Goal: Transaction & Acquisition: Purchase product/service

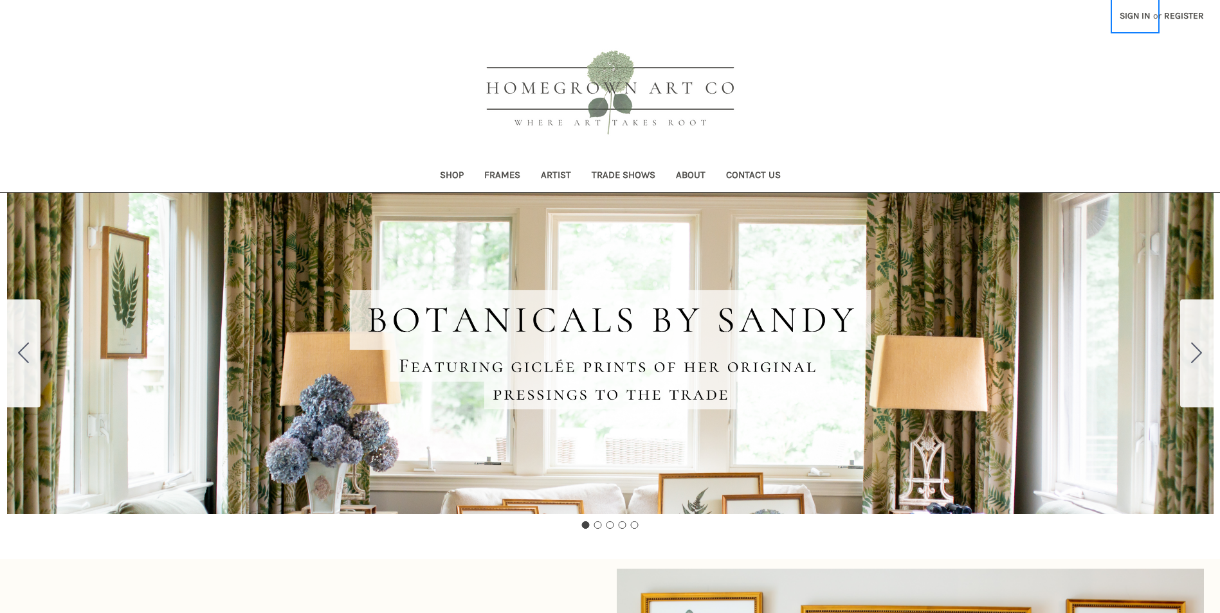
click at [1141, 19] on link "Sign in" at bounding box center [1134, 16] width 45 height 32
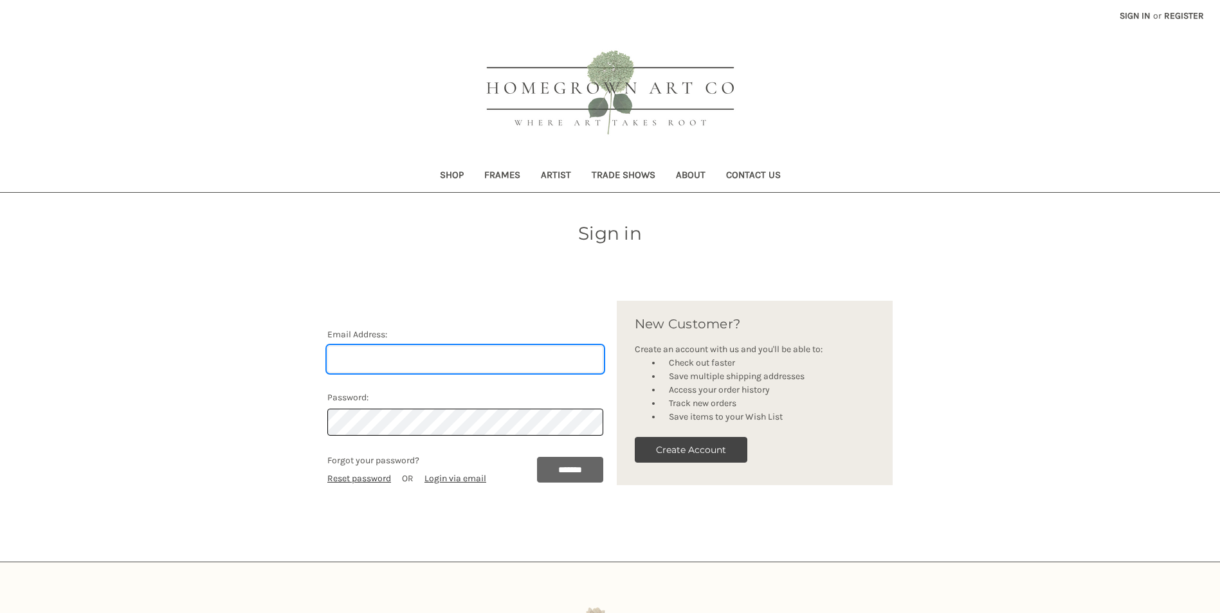
type input "stacey@weidnerhasou.com"
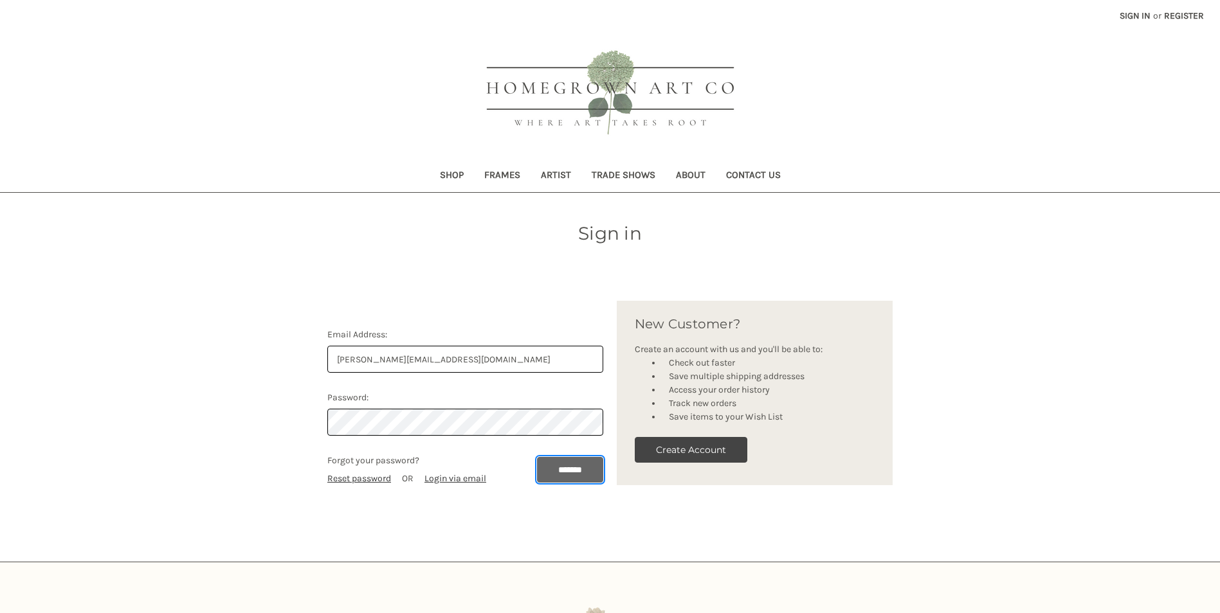
click at [562, 471] on input "*******" at bounding box center [570, 470] width 66 height 26
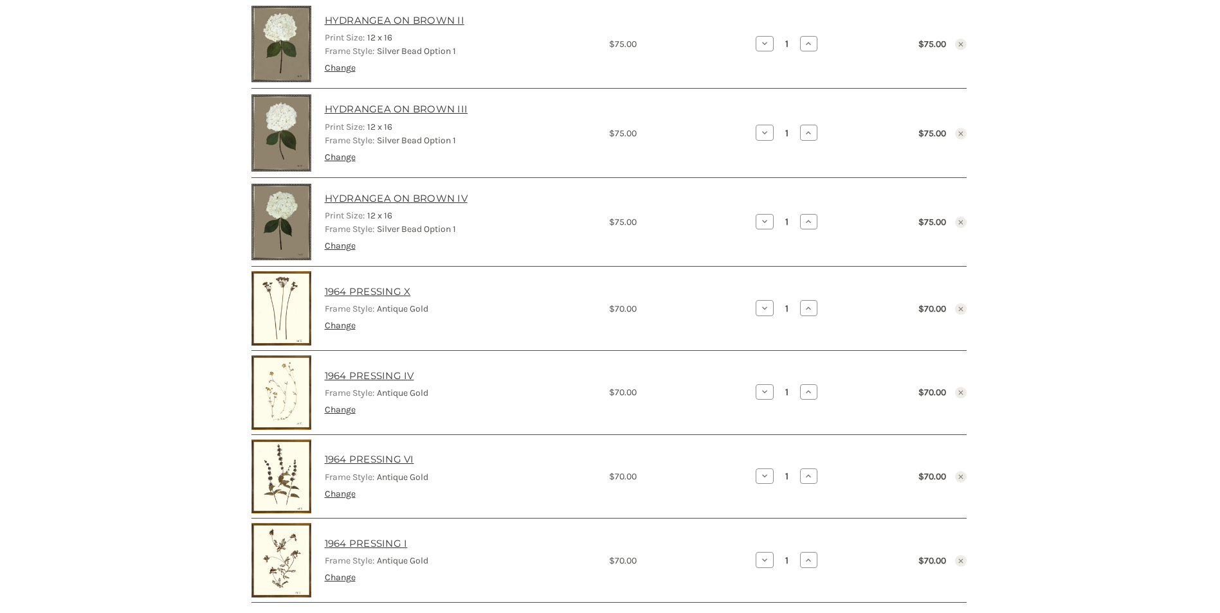
scroll to position [514, 0]
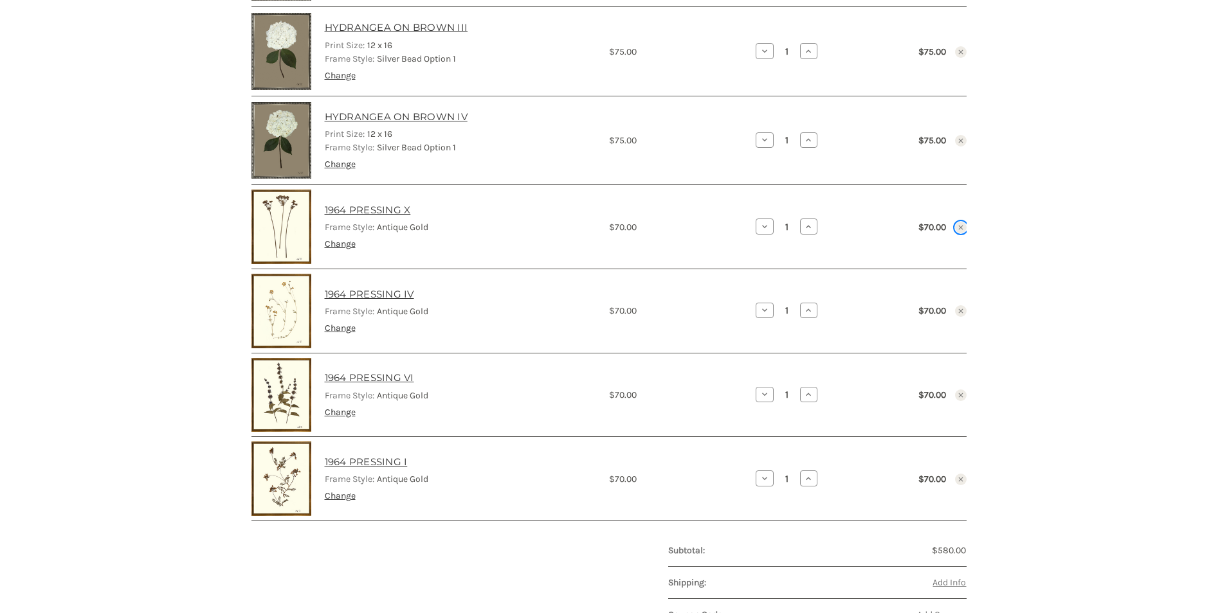
click at [959, 227] on icon "Remove 1964 PRESSING X from cart" at bounding box center [961, 228] width 8 height 8
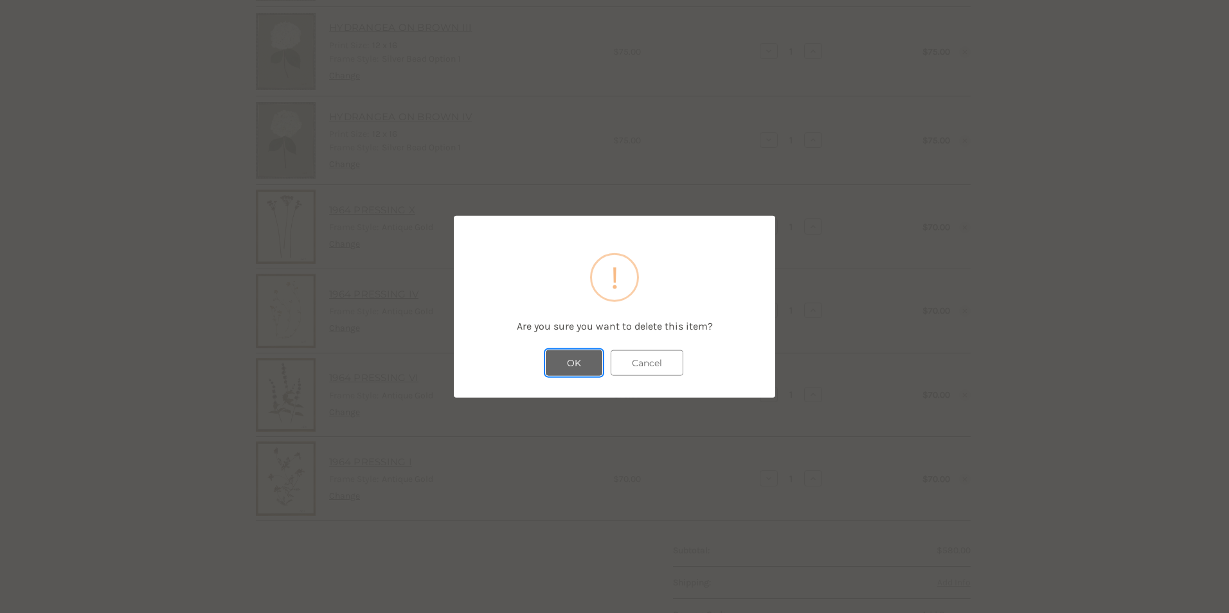
click at [570, 362] on button "OK" at bounding box center [574, 363] width 57 height 26
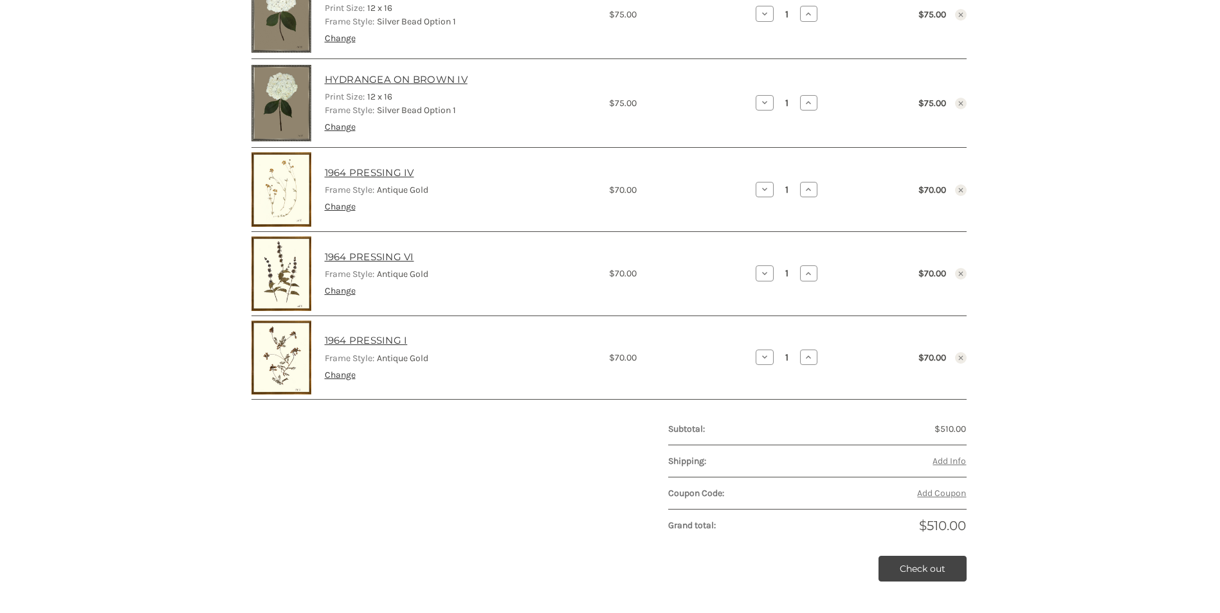
scroll to position [475, 0]
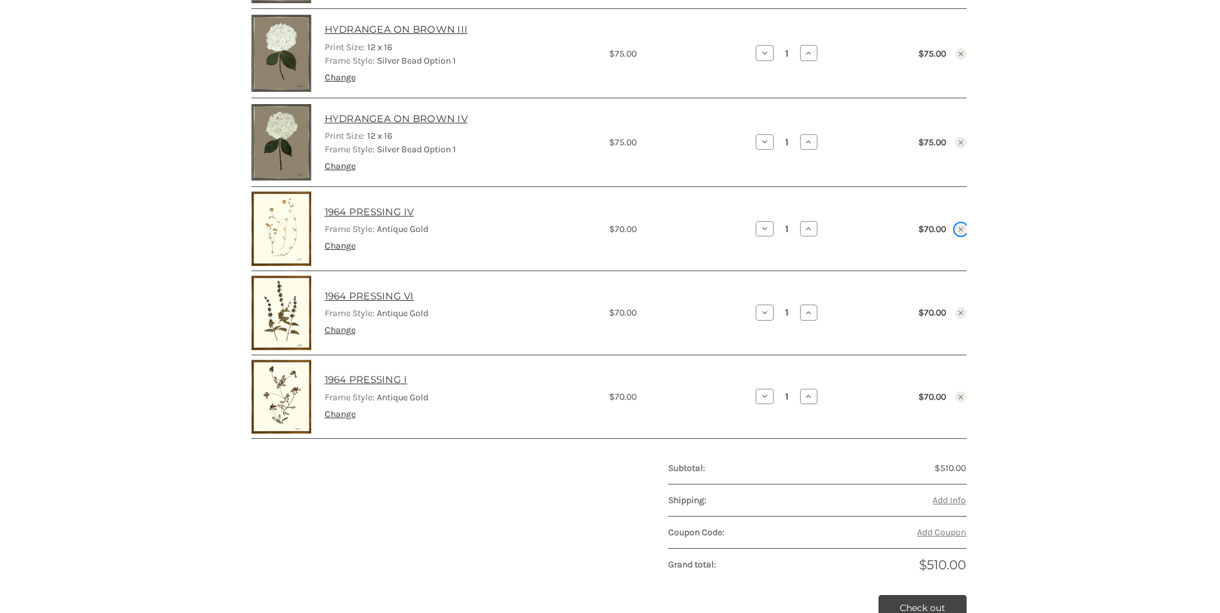
click at [959, 227] on icon "Remove 1964 PRESSING IV from cart" at bounding box center [961, 230] width 8 height 8
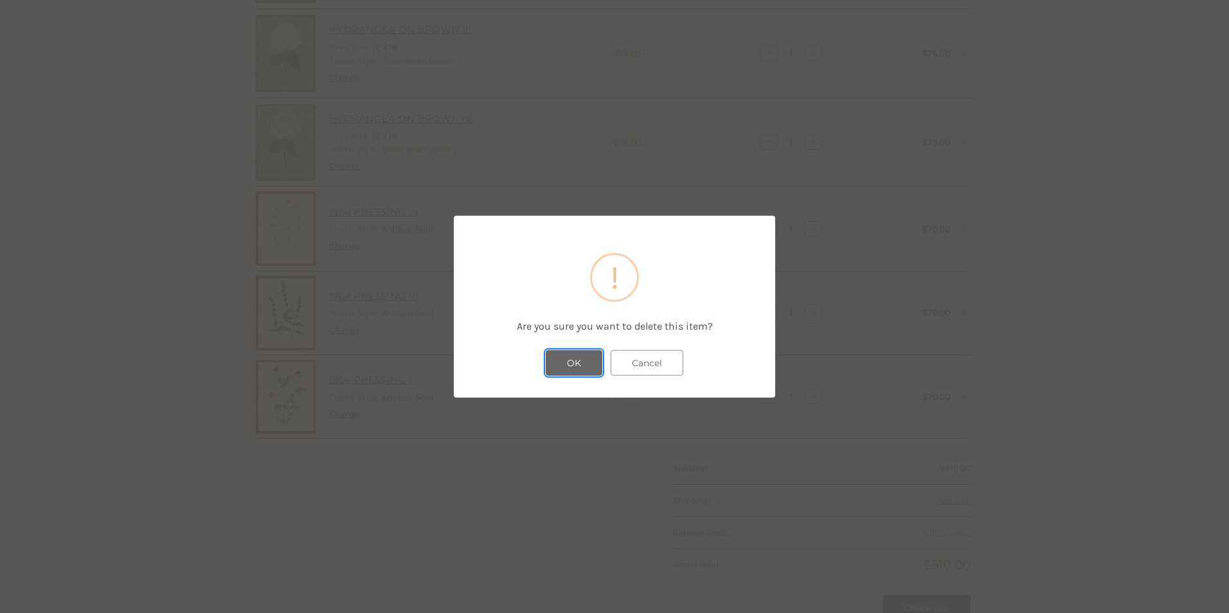
click at [574, 360] on button "OK" at bounding box center [574, 363] width 57 height 26
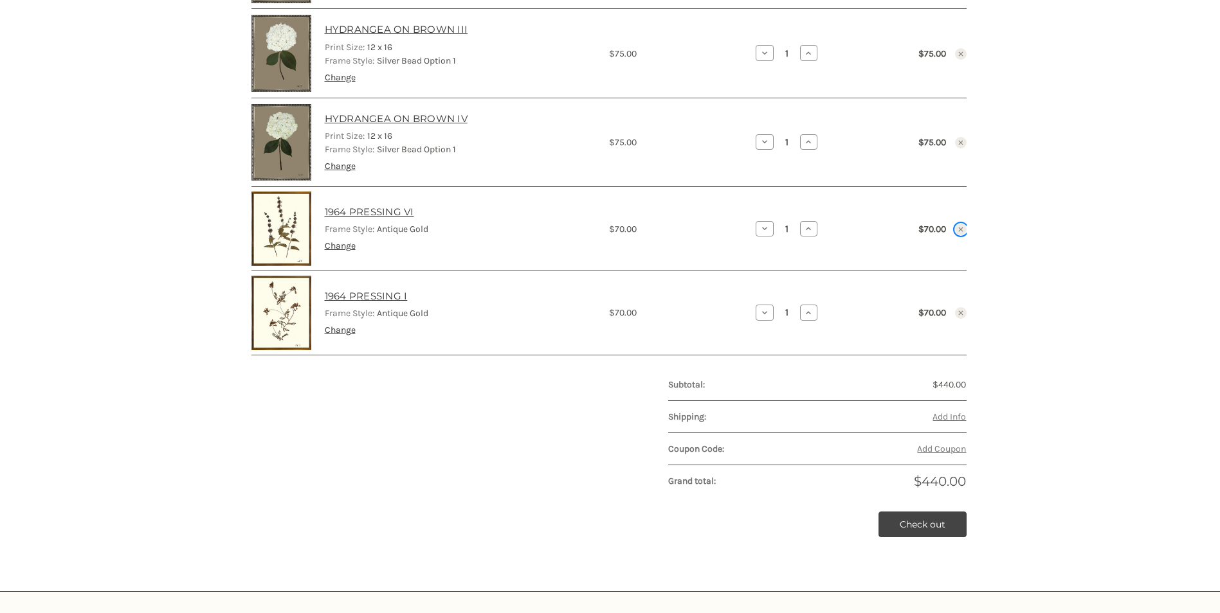
click at [962, 233] on button "Remove 1964 PRESSING VI from cart" at bounding box center [961, 230] width 12 height 12
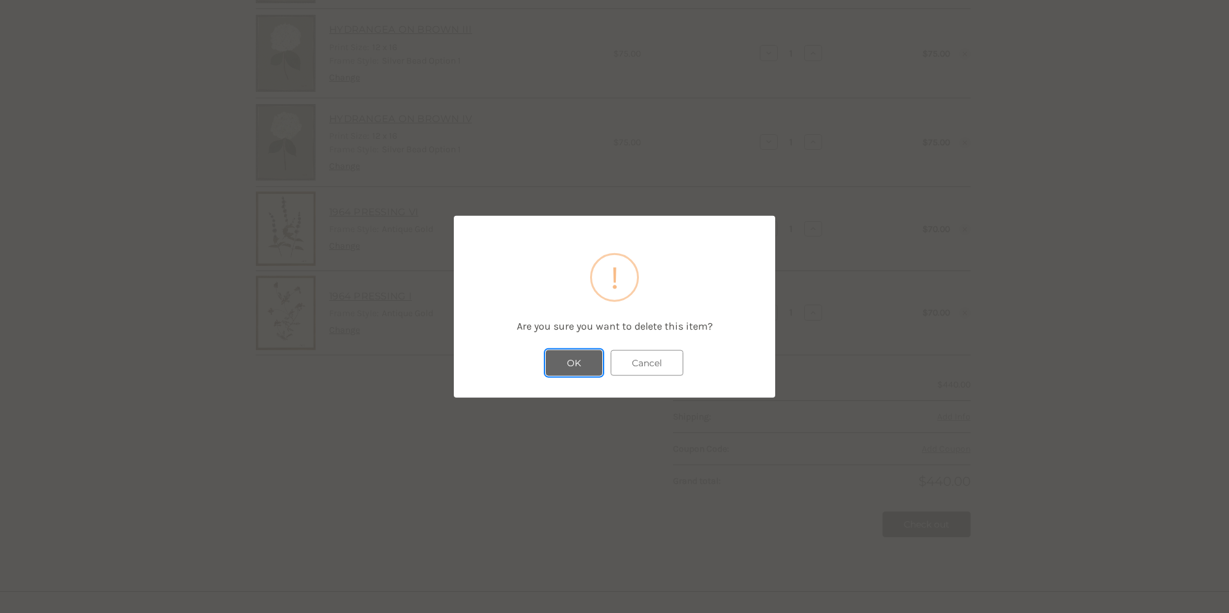
click at [562, 365] on button "OK" at bounding box center [574, 363] width 57 height 26
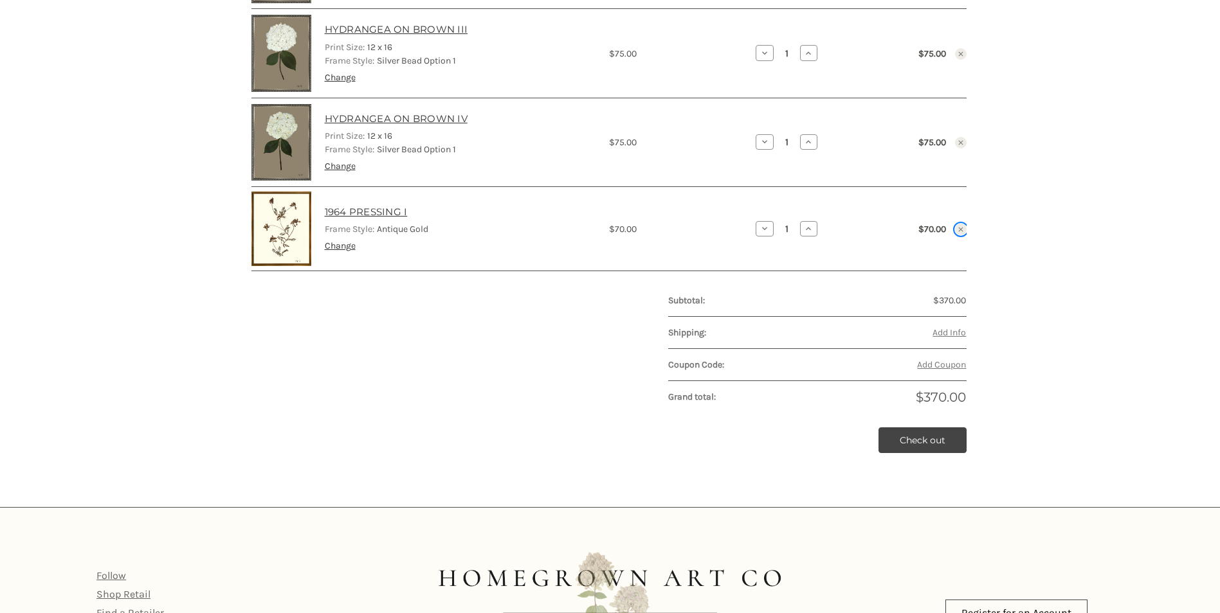
click at [957, 230] on icon "Remove 1964 PRESSING I from cart" at bounding box center [961, 230] width 8 height 8
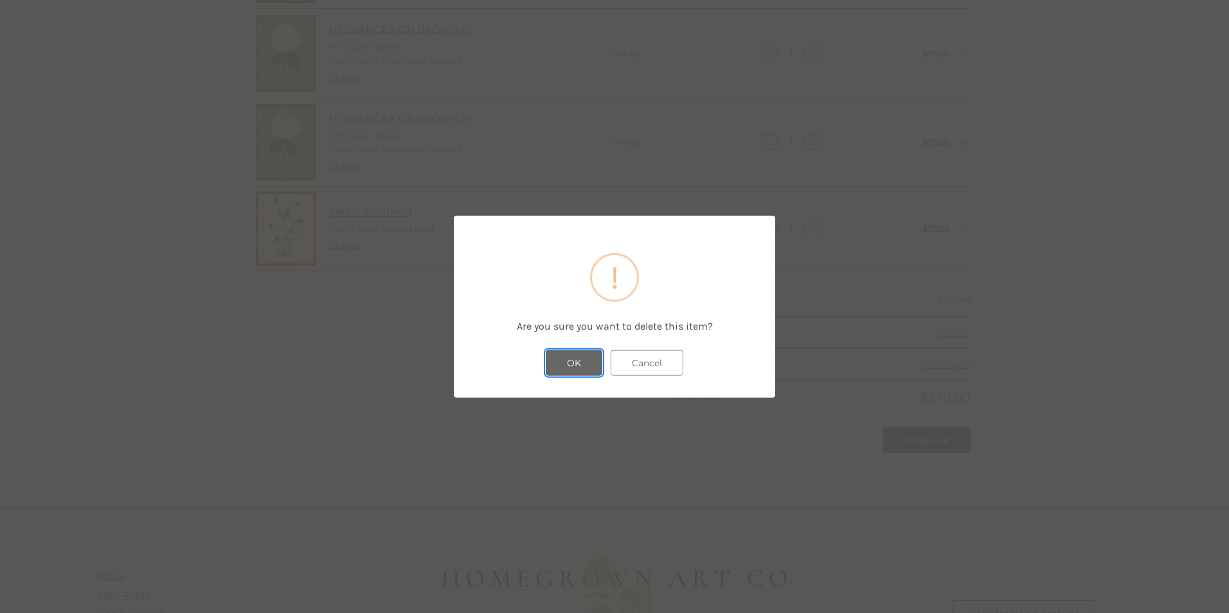
click at [594, 363] on button "OK" at bounding box center [574, 363] width 57 height 26
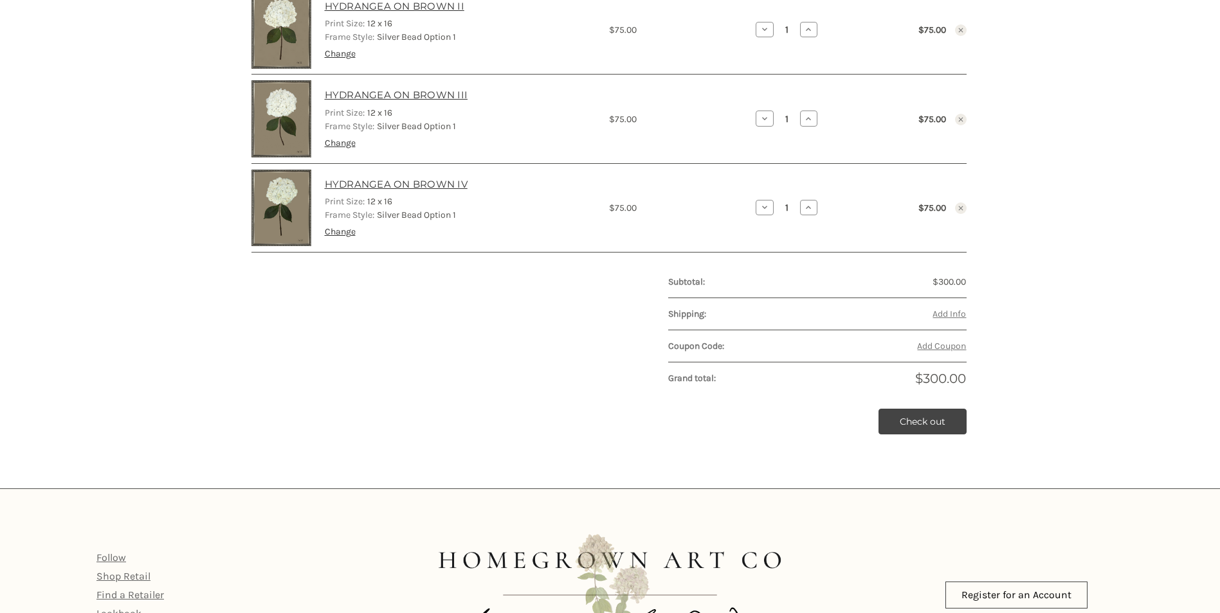
scroll to position [411, 0]
click at [941, 422] on link "Check out" at bounding box center [922, 421] width 88 height 26
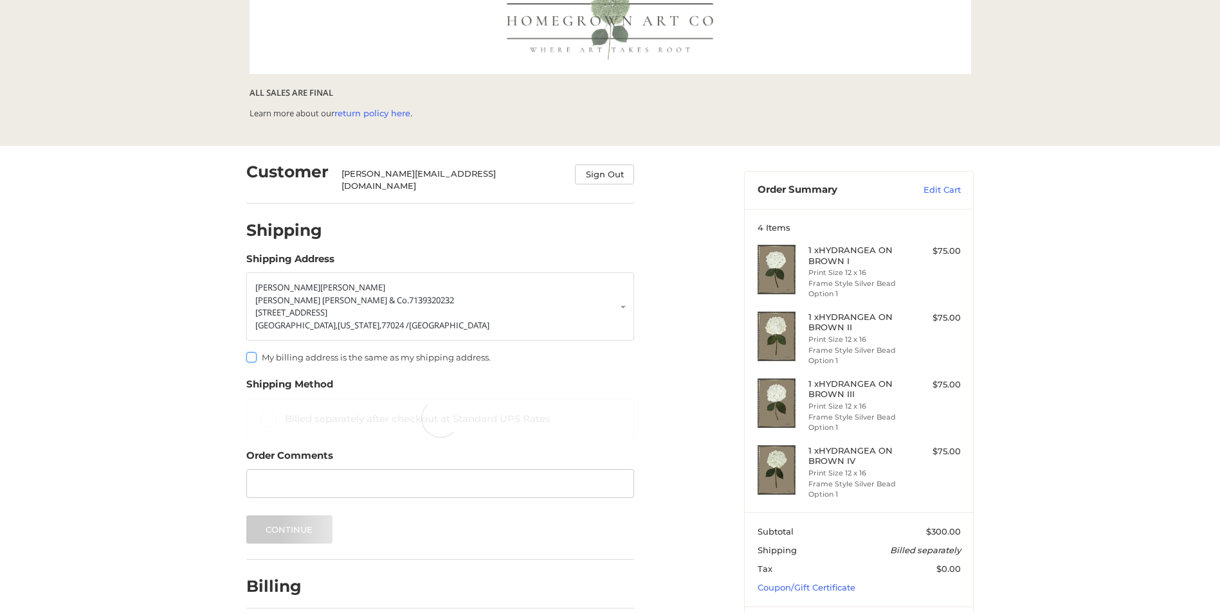
scroll to position [116, 0]
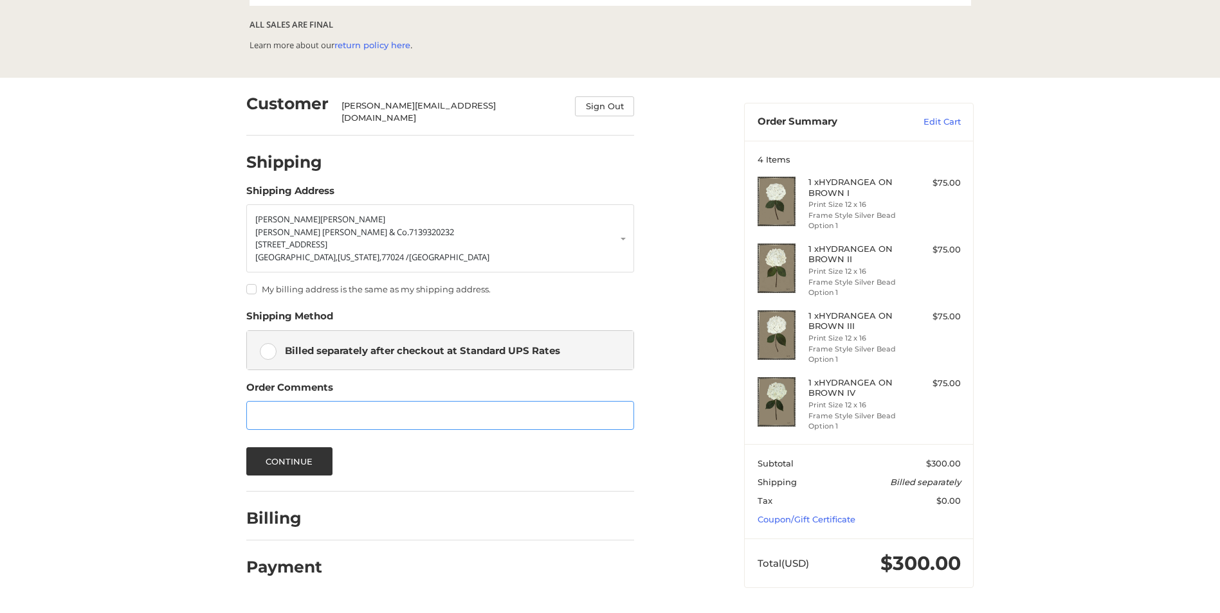
click at [261, 402] on input "Order Comments" at bounding box center [440, 415] width 388 height 29
type input "PO#14856"
click at [294, 453] on button "Continue" at bounding box center [289, 461] width 86 height 28
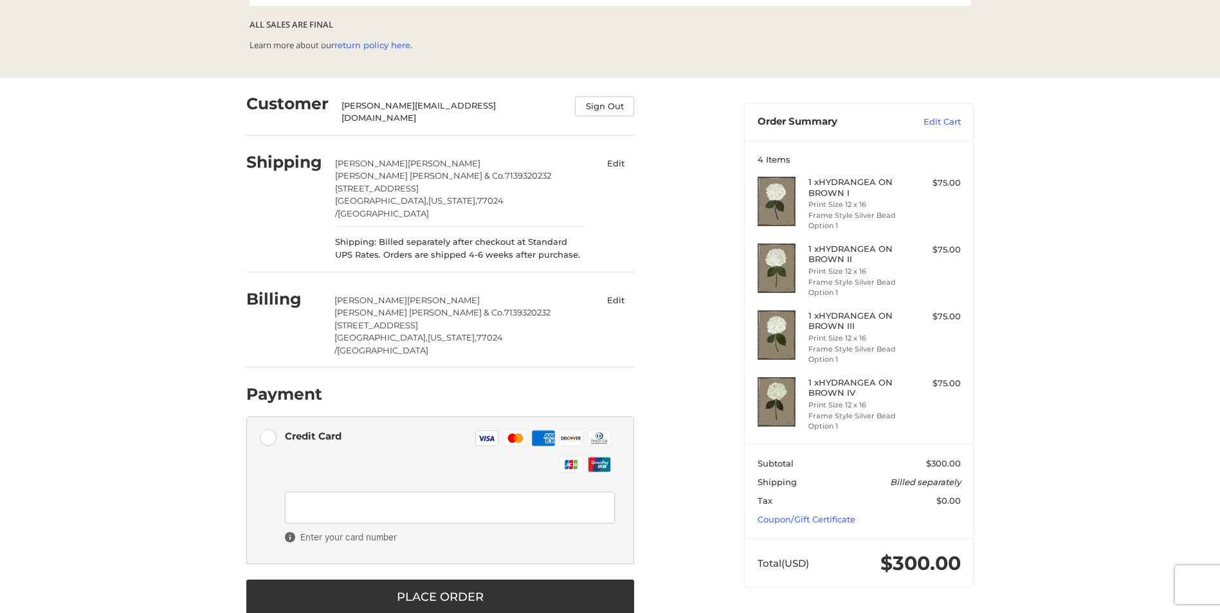
click at [329, 501] on div "Enter your card number" at bounding box center [450, 522] width 330 height 60
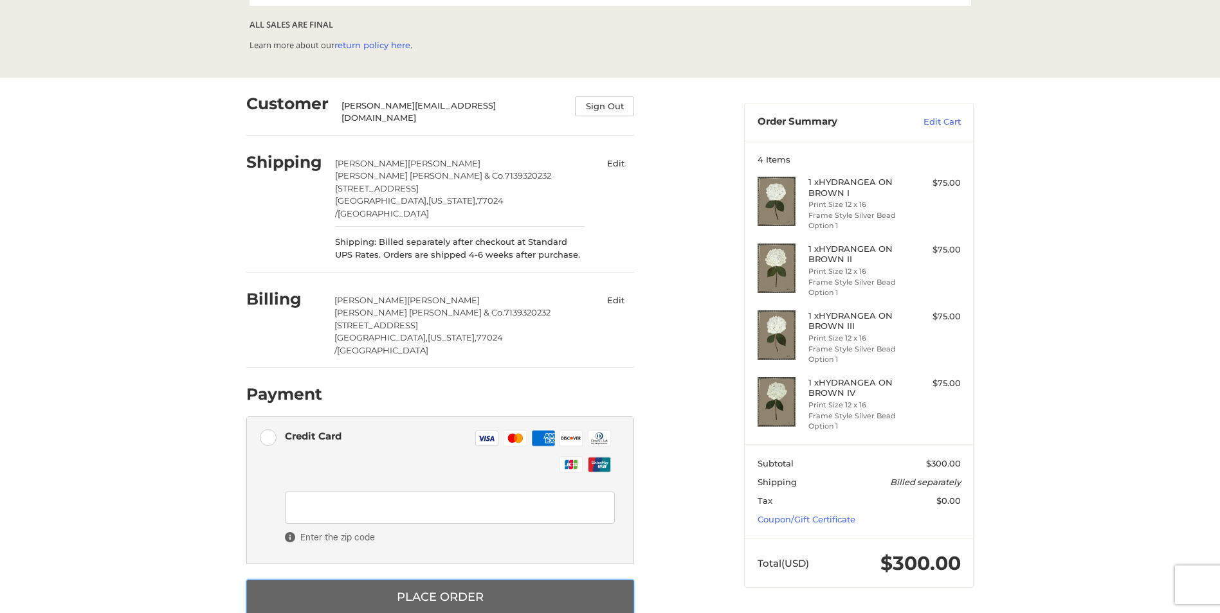
click at [472, 580] on button "Place Order" at bounding box center [440, 597] width 388 height 35
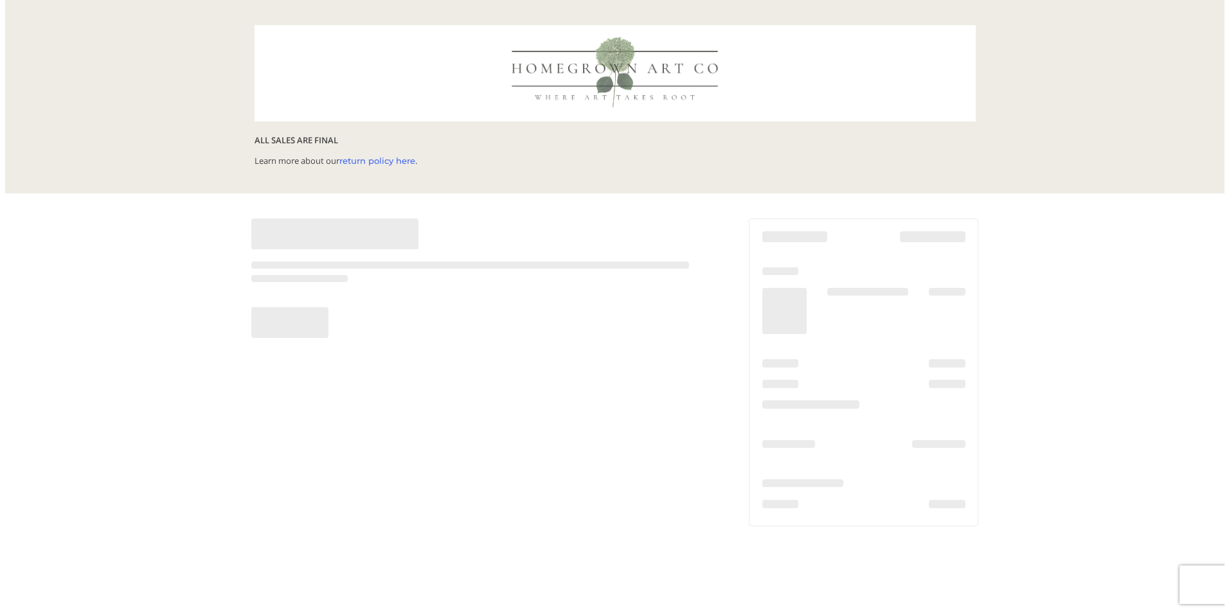
scroll to position [0, 0]
